Goal: Check status: Check status

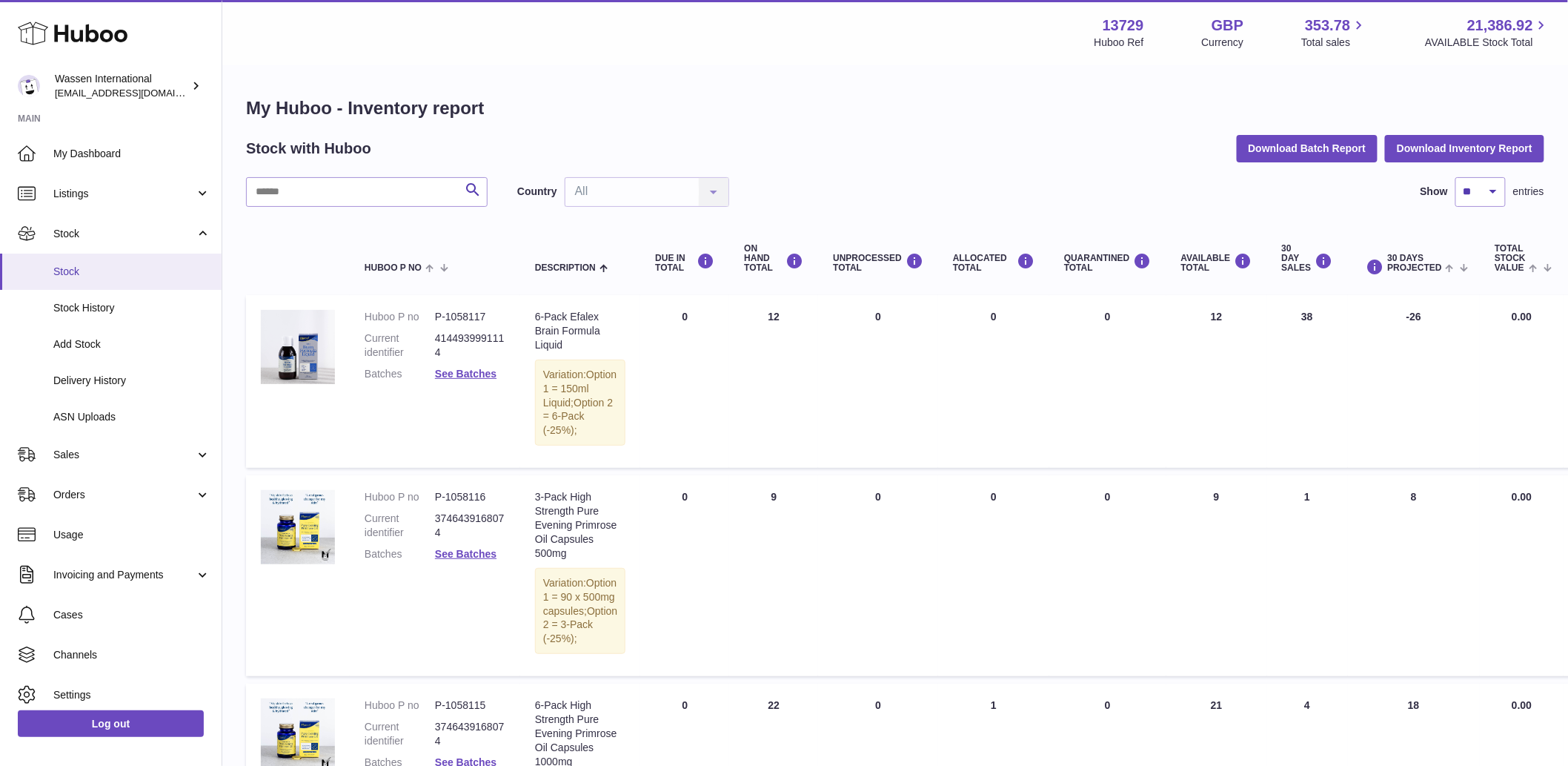
click at [123, 268] on span "Stock" at bounding box center [132, 271] width 157 height 14
click at [98, 153] on span "My Dashboard" at bounding box center [132, 154] width 157 height 14
click at [1430, 135] on button "Download Inventory Report" at bounding box center [1464, 148] width 159 height 27
click at [123, 382] on span "Delivery History" at bounding box center [132, 380] width 157 height 14
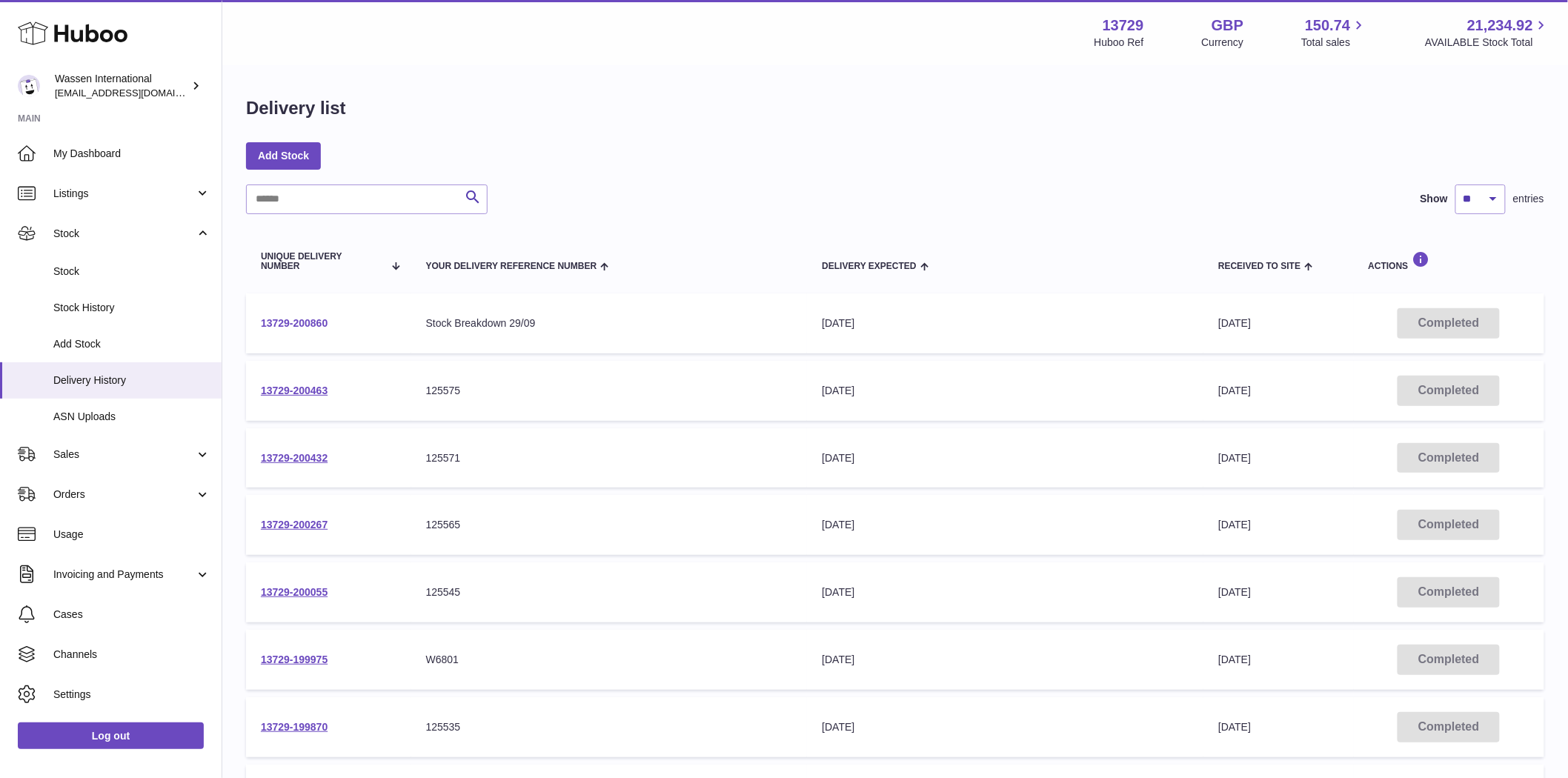
click at [302, 327] on link "13729-200860" at bounding box center [294, 324] width 67 height 12
click at [319, 595] on link "13729-200055" at bounding box center [294, 592] width 67 height 12
click at [304, 392] on link "13729-200463" at bounding box center [294, 391] width 67 height 12
click at [894, 172] on div "Delivery list Add Stock Search Show ** ** ** *** entries Unique Delivery Number…" at bounding box center [895, 551] width 1345 height 967
click at [1056, 179] on div "Delivery list Add Stock Search Show ** ** ** *** entries Unique Delivery Number…" at bounding box center [895, 551] width 1345 height 967
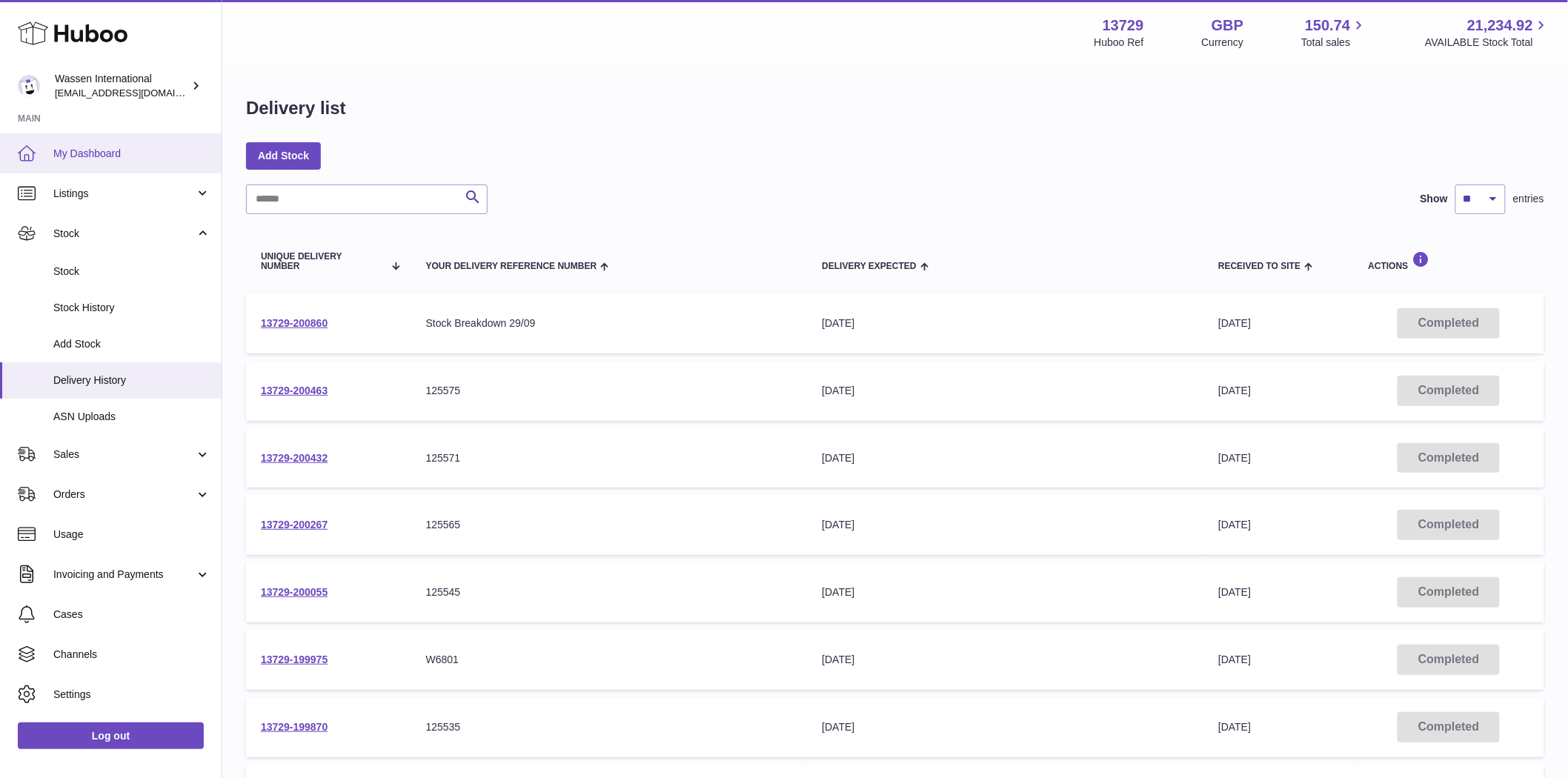
click at [90, 165] on link "My Dashboard" at bounding box center [111, 153] width 222 height 40
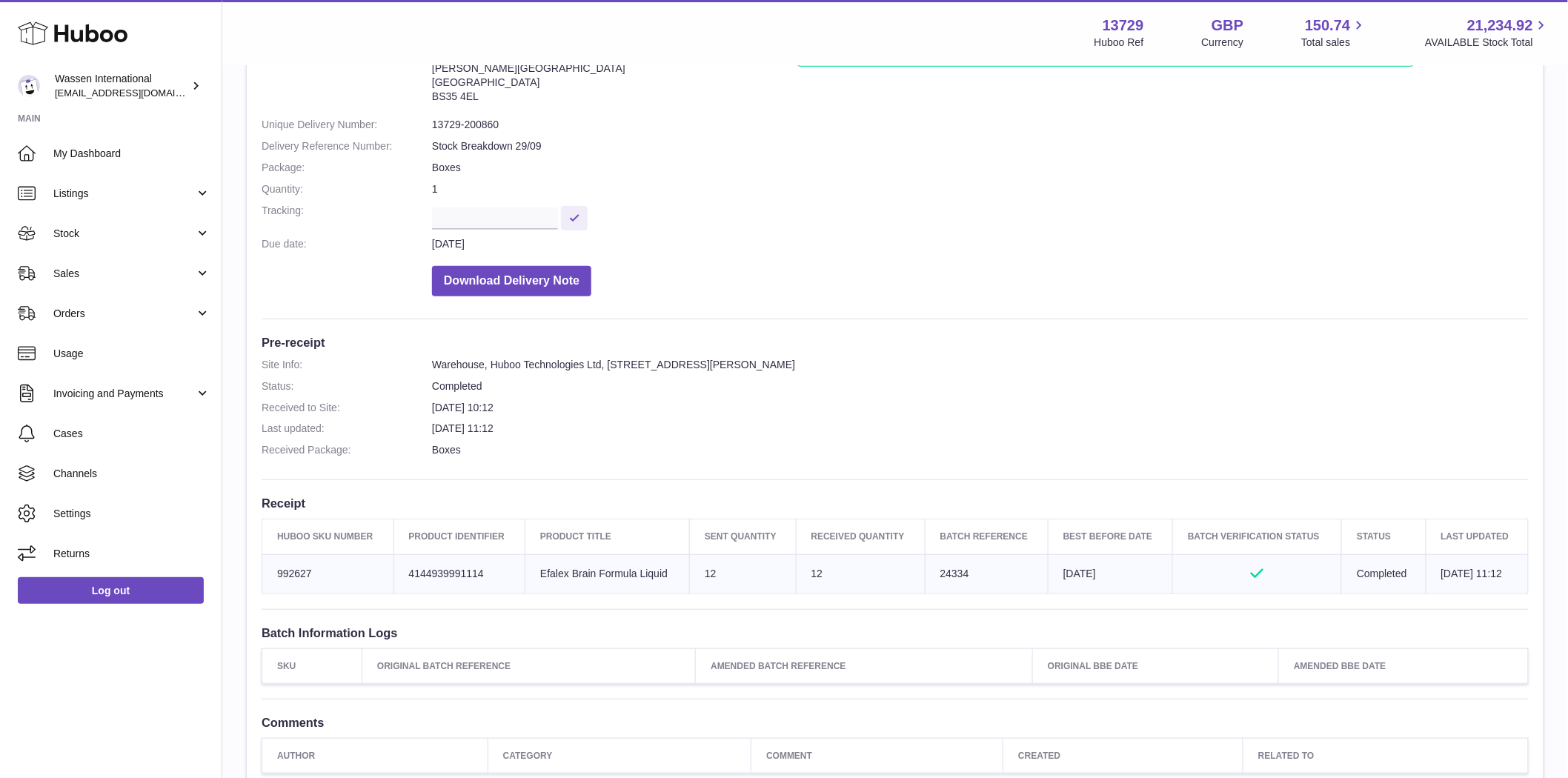
scroll to position [164, 0]
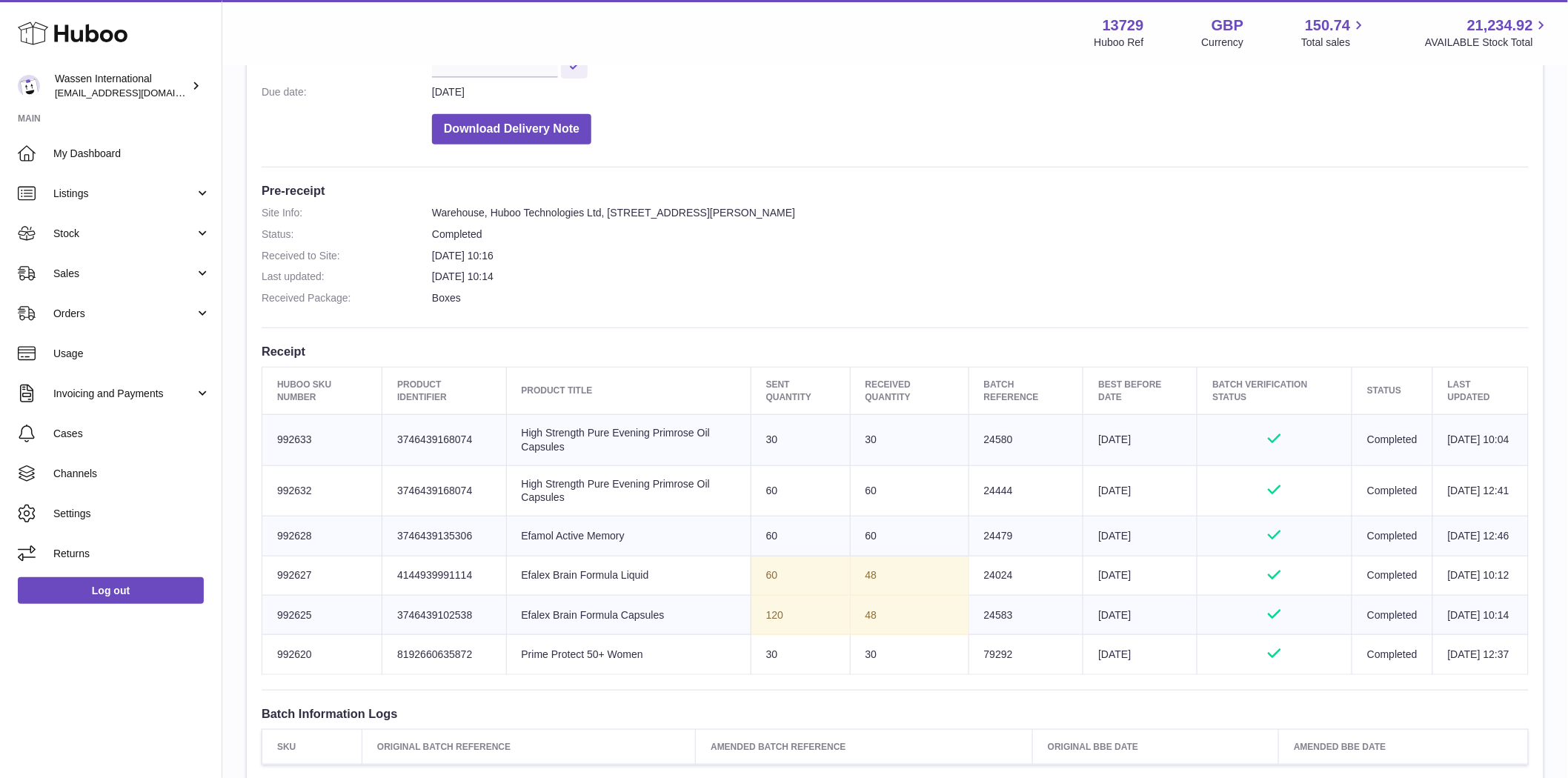
scroll to position [411, 0]
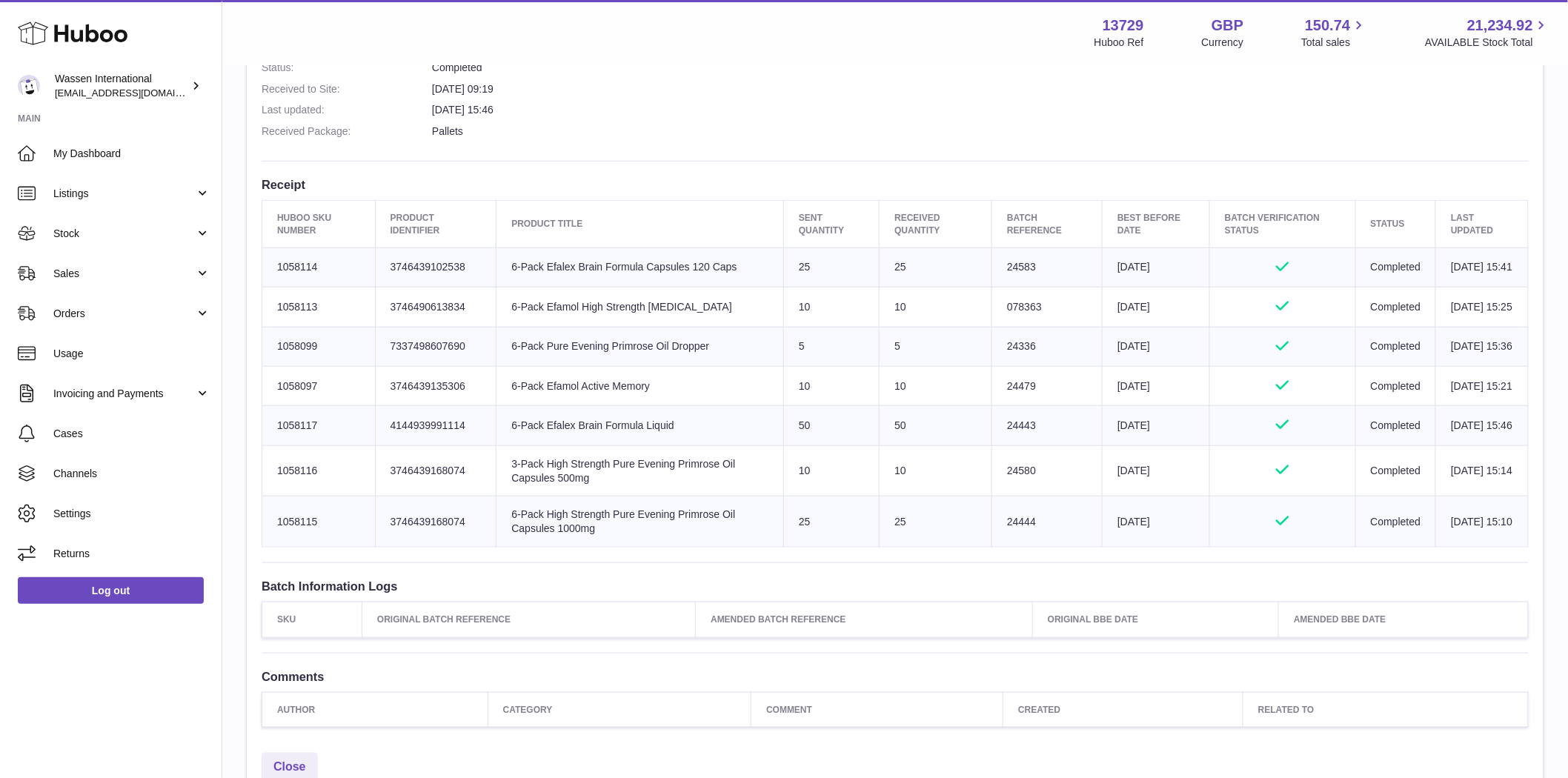
scroll to position [494, 0]
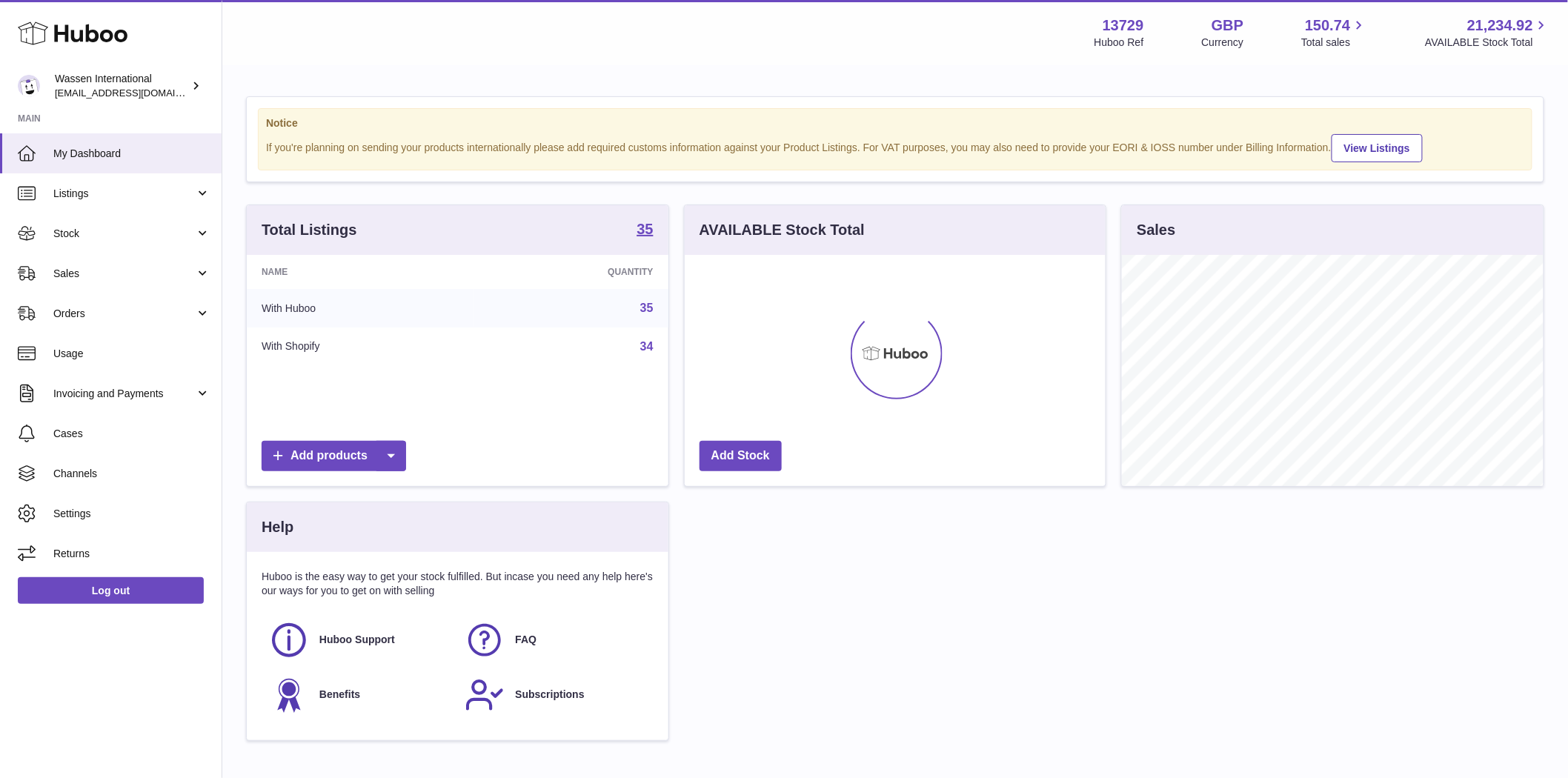
scroll to position [232, 421]
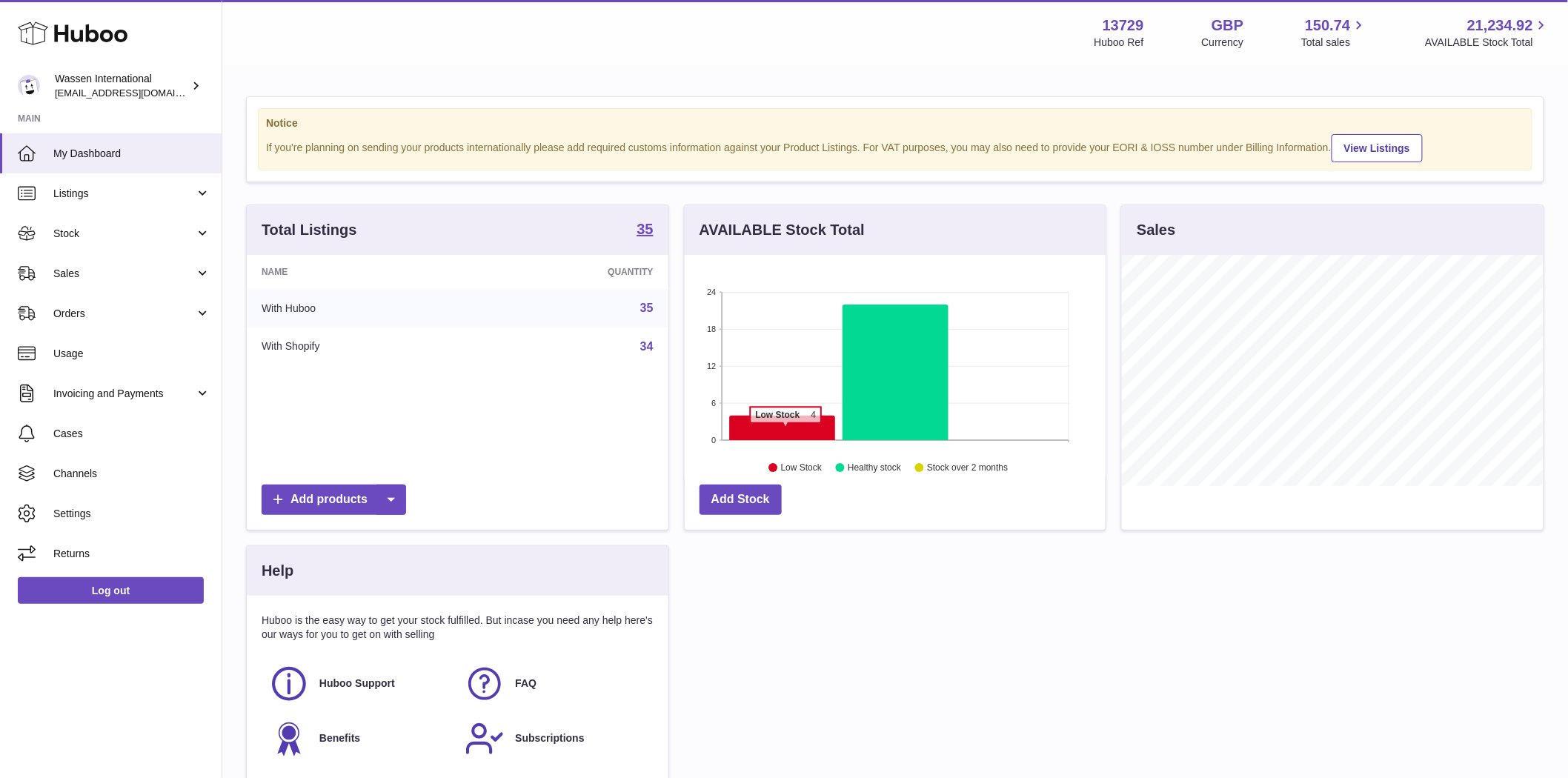
click at [785, 429] on icon at bounding box center [782, 428] width 106 height 24
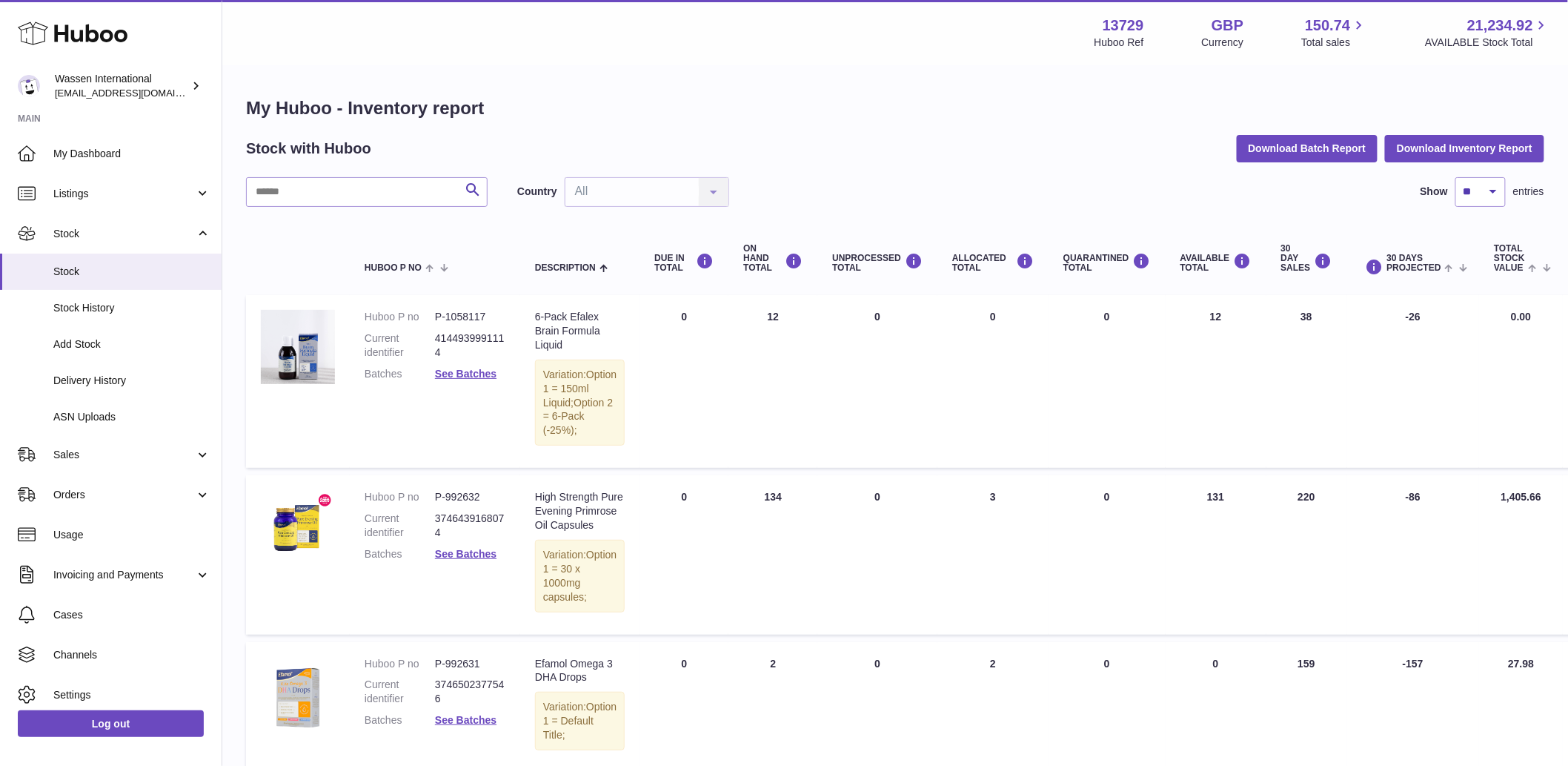
click at [876, 387] on td "UNPROCESSED Total 0" at bounding box center [877, 381] width 120 height 173
